Goal: Download file/media

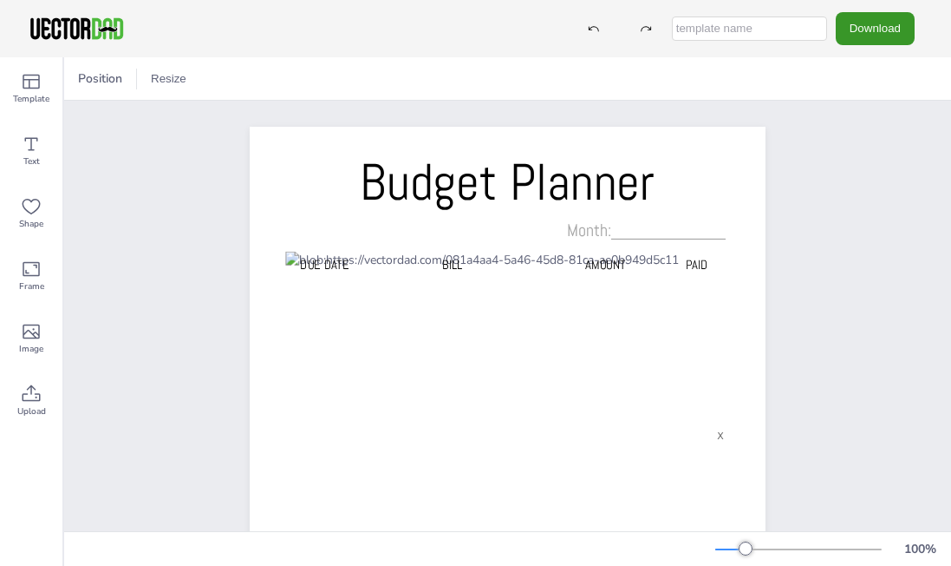
click at [884, 29] on button "Download" at bounding box center [875, 28] width 79 height 32
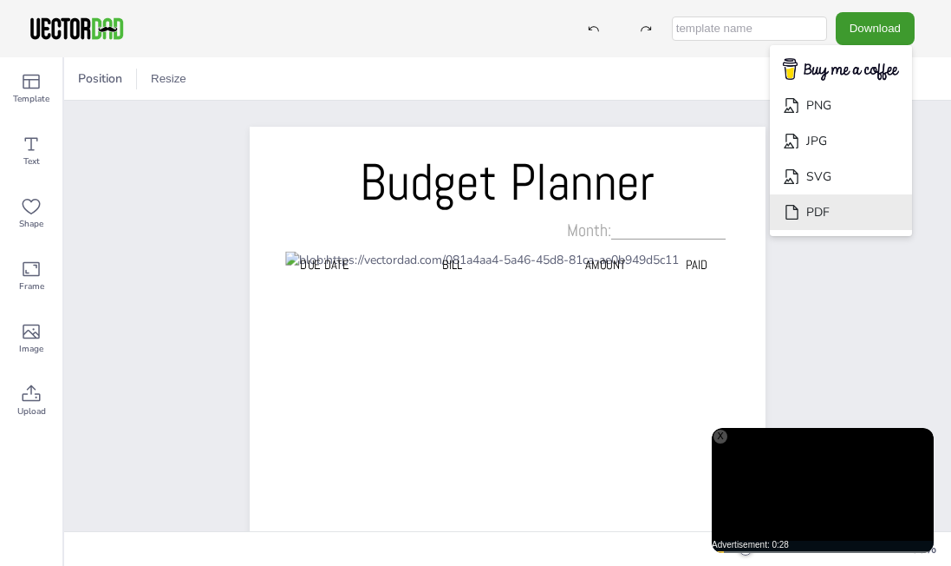
click at [861, 194] on li "PDF" at bounding box center [841, 212] width 142 height 36
